Goal: Find specific page/section: Find specific page/section

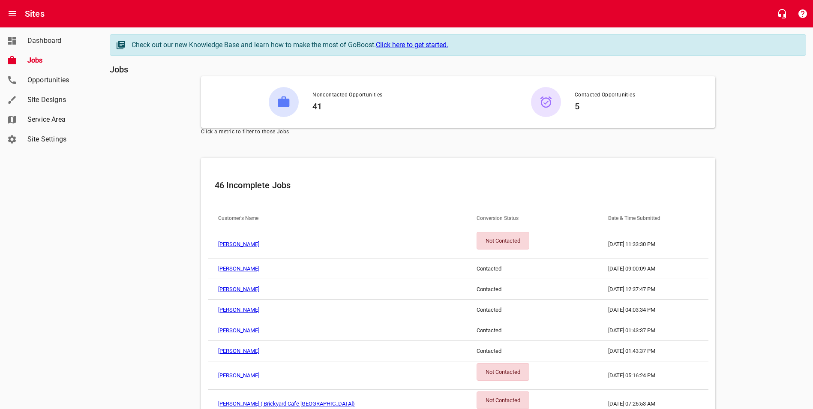
click at [35, 41] on span "Dashboard" at bounding box center [59, 41] width 65 height 10
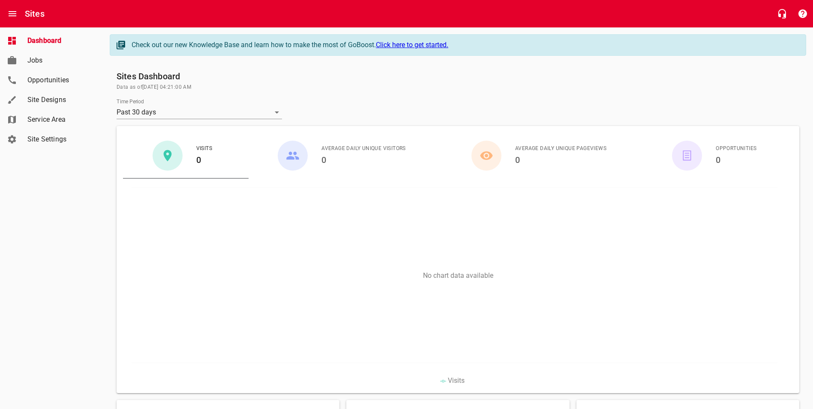
click at [34, 62] on span "Jobs" at bounding box center [59, 60] width 65 height 10
